Goal: Task Accomplishment & Management: Use online tool/utility

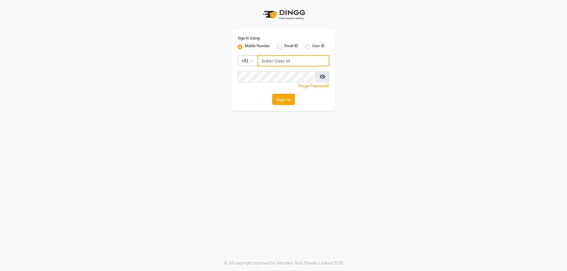
type input "9952551556"
click at [279, 99] on button "Sign In" at bounding box center [283, 99] width 22 height 11
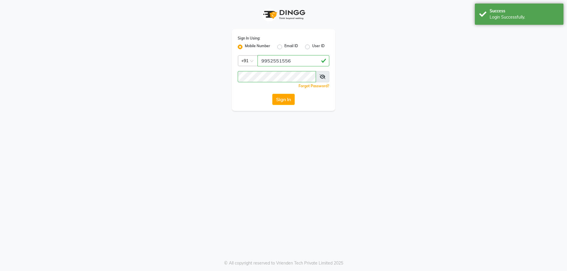
select select "service"
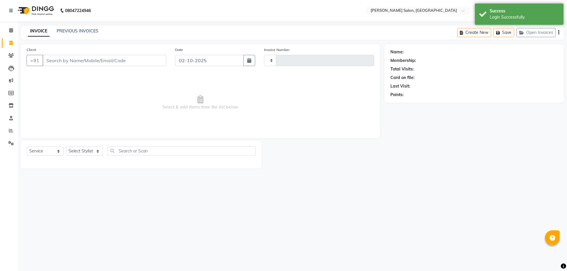
type input "0398"
select select "7119"
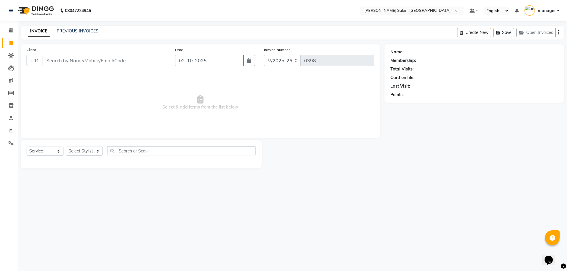
click at [75, 24] on div "08047224946 Select Location × [PERSON_NAME] Salon, Alapakkam Main Road Default …" at bounding box center [283, 135] width 567 height 271
click at [76, 30] on link "PREVIOUS INVOICES" at bounding box center [78, 30] width 42 height 5
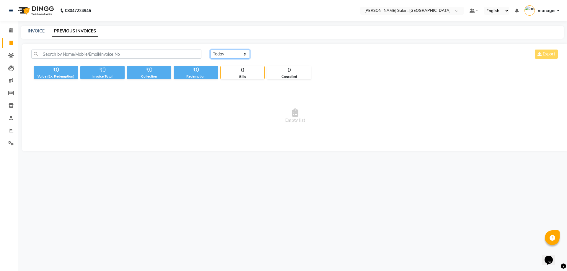
click at [244, 56] on select "[DATE] [DATE] Custom Range" at bounding box center [230, 54] width 40 height 9
click at [210, 50] on select "[DATE] [DATE] Custom Range" at bounding box center [230, 54] width 40 height 9
click at [244, 55] on select "[DATE] [DATE] Custom Range" at bounding box center [230, 54] width 40 height 9
select select "[DATE]"
click at [210, 50] on select "[DATE] [DATE] Custom Range" at bounding box center [230, 54] width 40 height 9
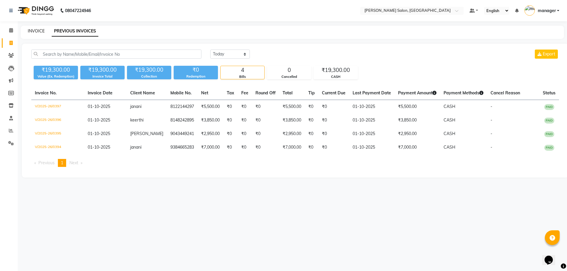
click at [36, 29] on link "INVOICE" at bounding box center [36, 30] width 17 height 5
select select "service"
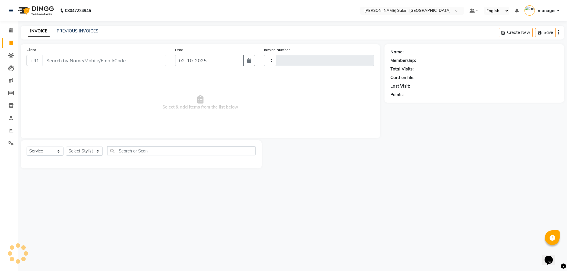
type input "0398"
select select "7119"
